Goal: Information Seeking & Learning: Find specific fact

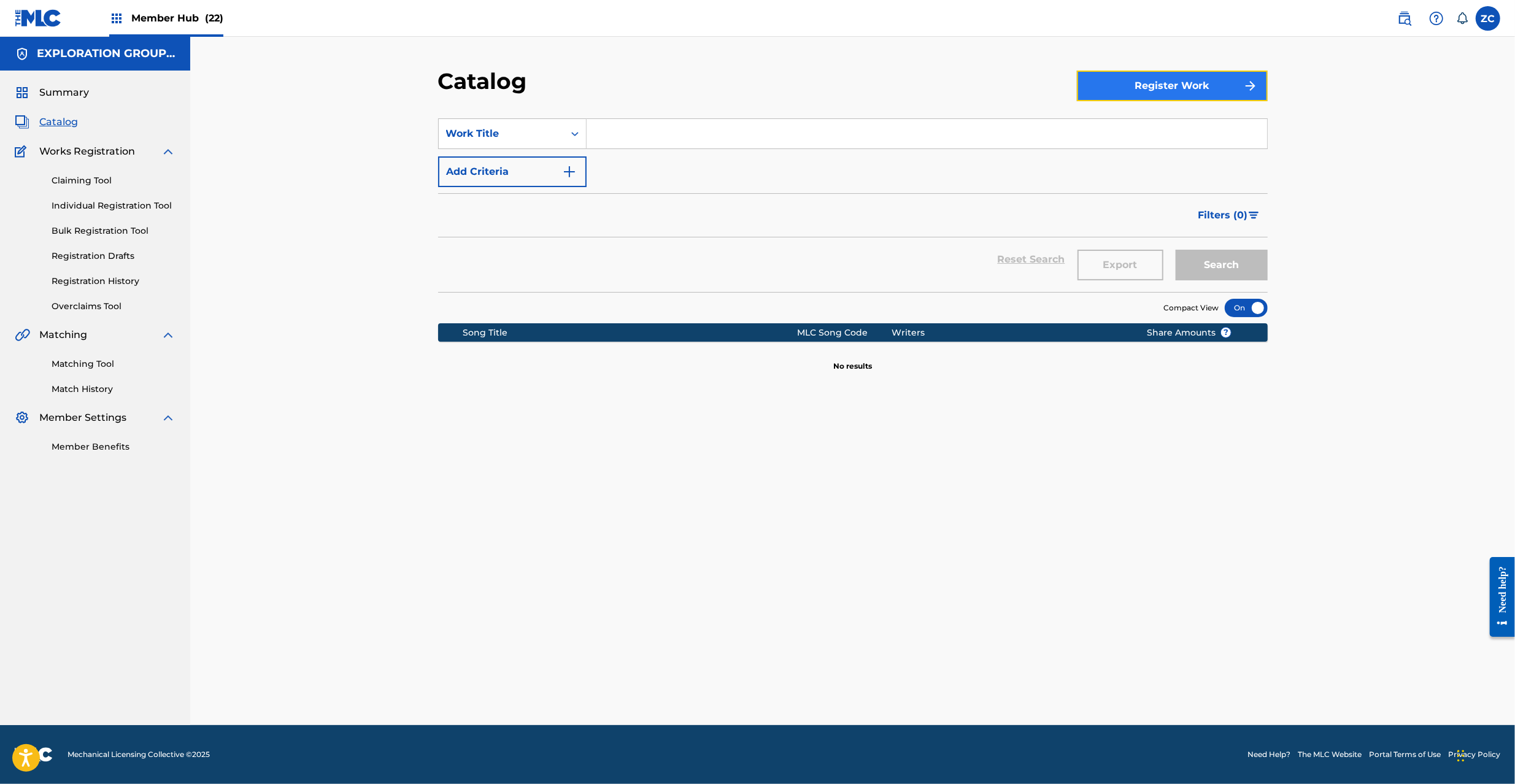
click at [1146, 79] on button "Register Work" at bounding box center [1172, 86] width 191 height 30
click at [1142, 144] on link "By File Upload" at bounding box center [1172, 155] width 191 height 30
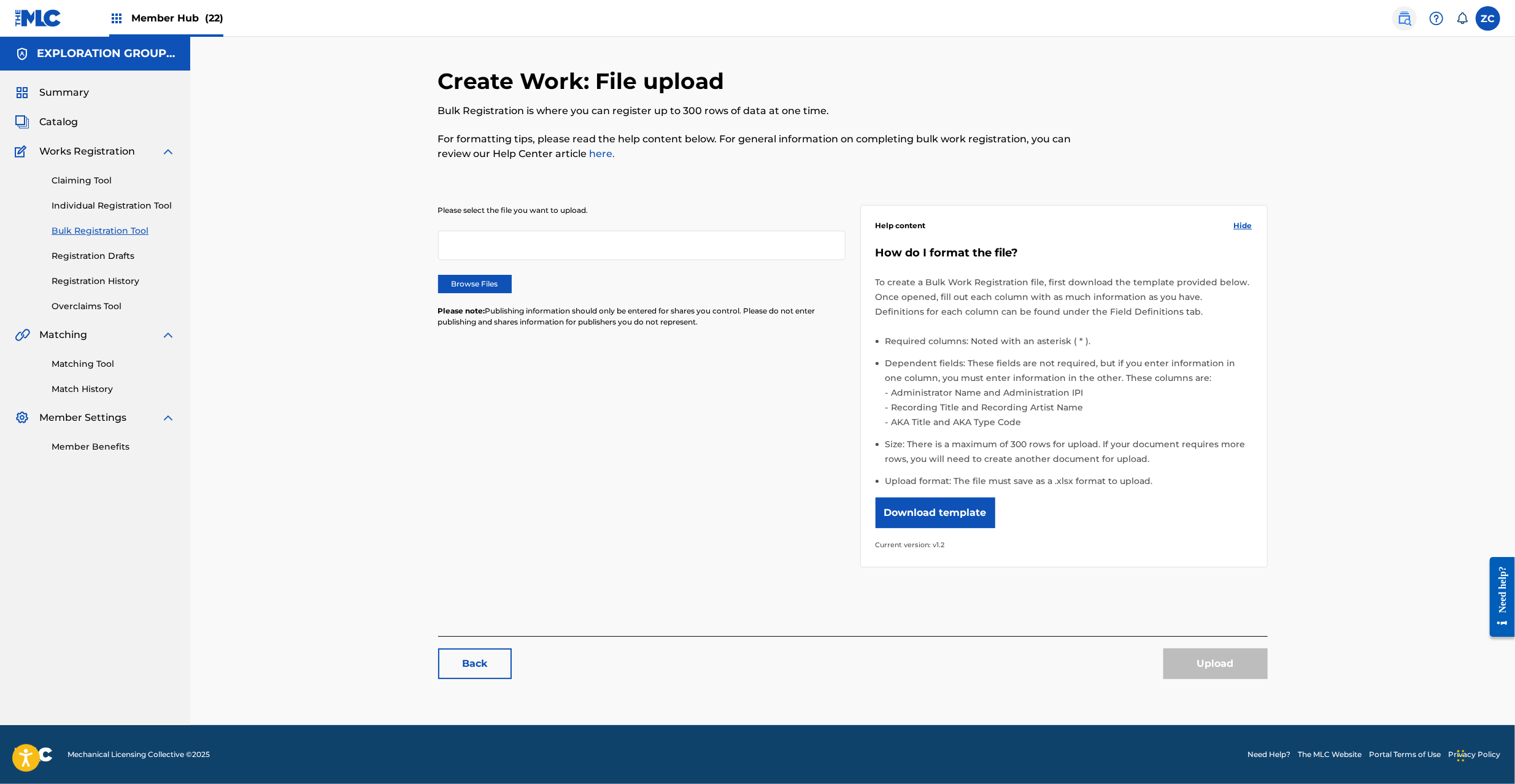
click at [1402, 22] on img at bounding box center [1404, 18] width 14 height 14
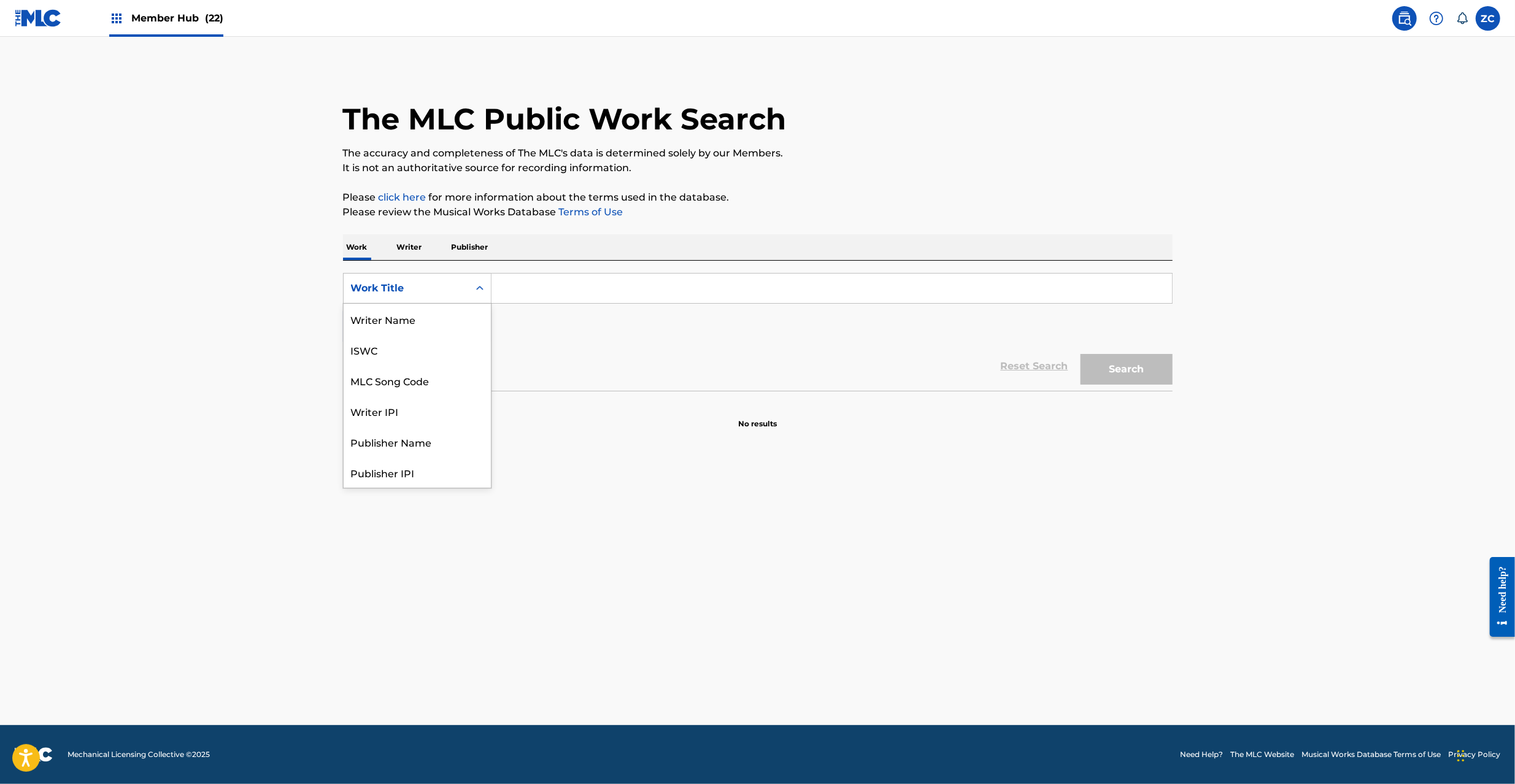
click at [448, 295] on div "Work Title" at bounding box center [406, 288] width 125 height 23
click at [430, 386] on div "MLC Song Code" at bounding box center [417, 380] width 147 height 30
click at [595, 293] on input "Search Form" at bounding box center [832, 288] width 681 height 30
paste input "GE3UEB"
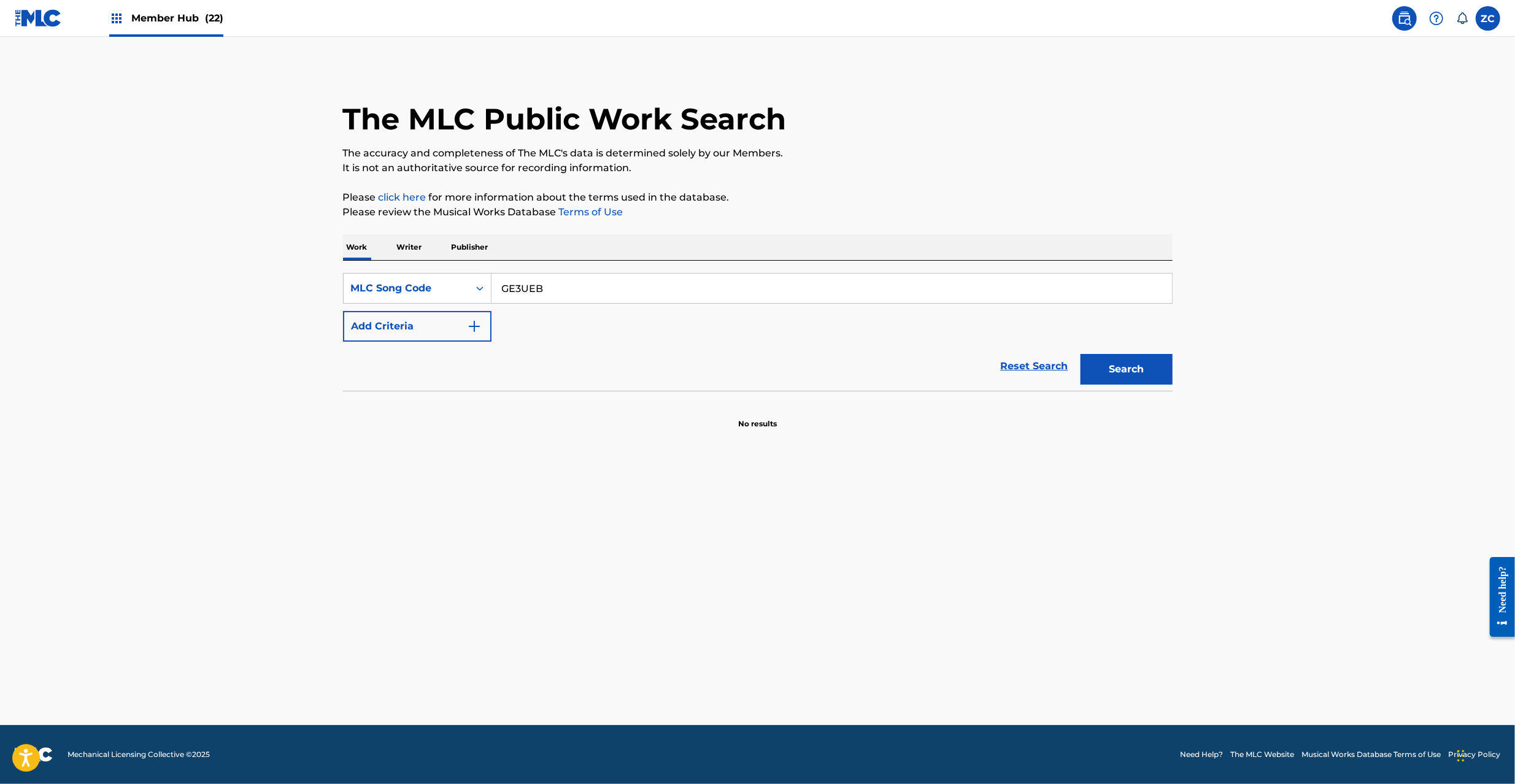
type input "GE3UEB"
click at [1081, 354] on button "Search" at bounding box center [1126, 369] width 92 height 30
